Goal: Information Seeking & Learning: Learn about a topic

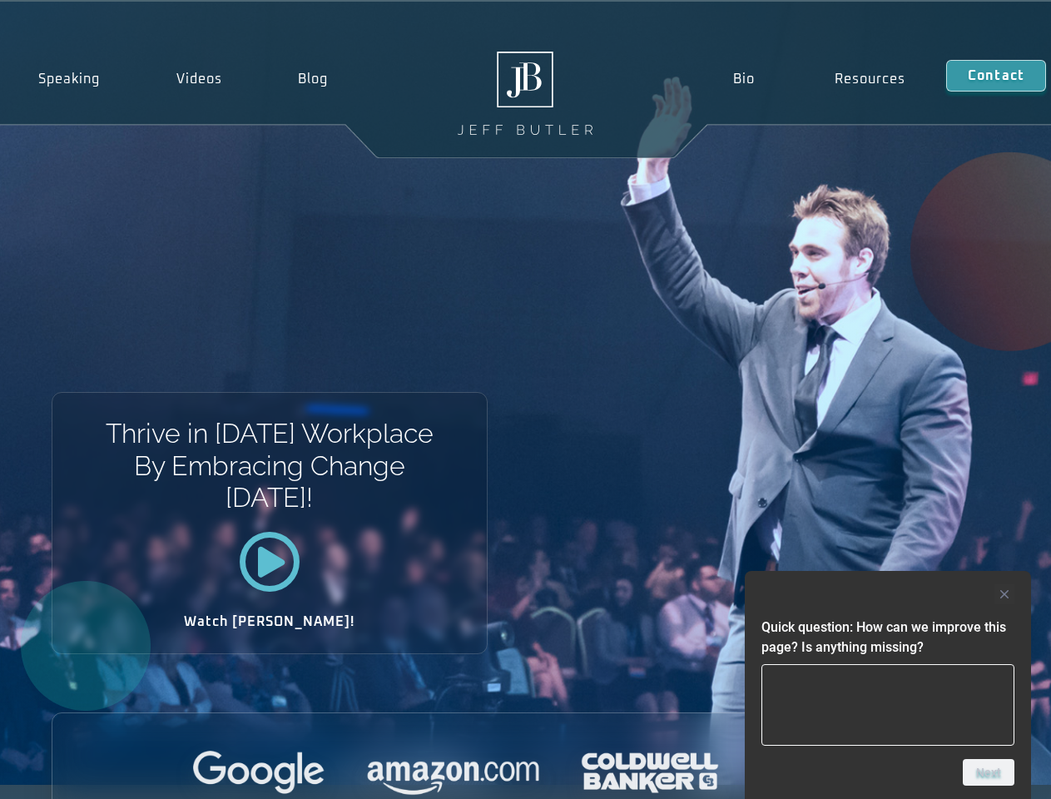
click at [525, 399] on div "Thrive in [DATE] Workplace By Embracing Change [DATE]! Watch [PERSON_NAME]!" at bounding box center [525, 393] width 1051 height 783
click at [888, 594] on div at bounding box center [887, 594] width 253 height 20
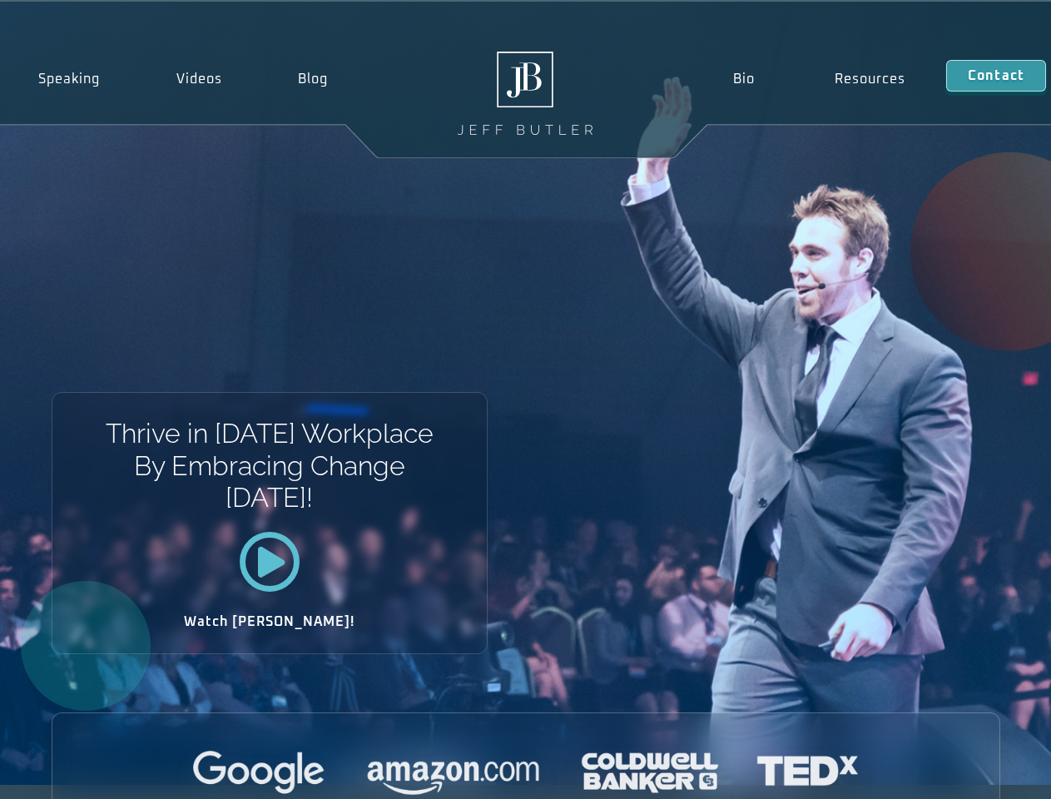
click at [988, 772] on div at bounding box center [525, 773] width 947 height 46
